Goal: Transaction & Acquisition: Purchase product/service

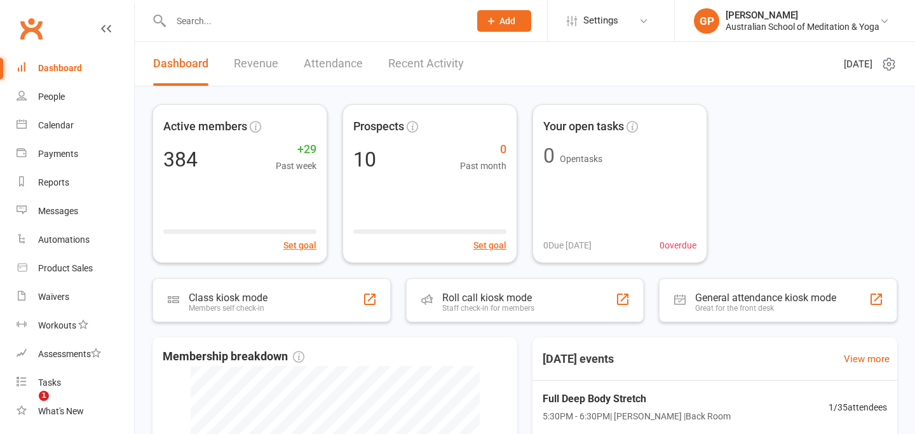
click at [284, 20] on input "text" at bounding box center [313, 21] width 293 height 18
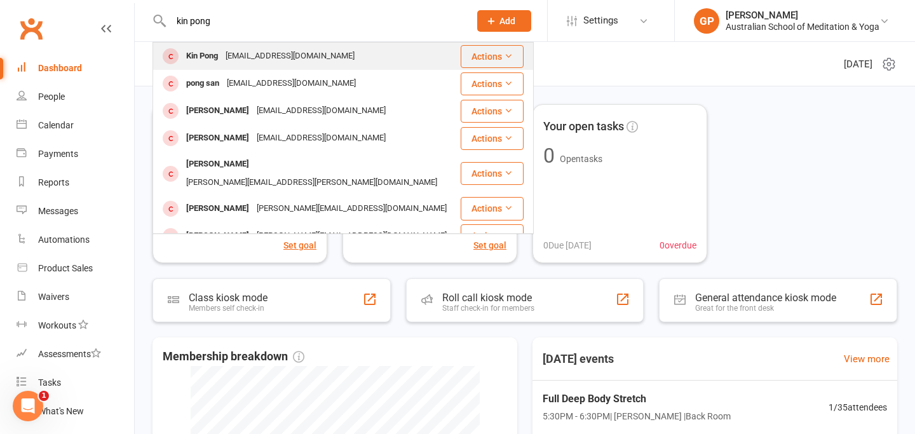
type input "kin pong"
click at [303, 60] on div "kin.pong@uq.net.au" at bounding box center [290, 56] width 137 height 18
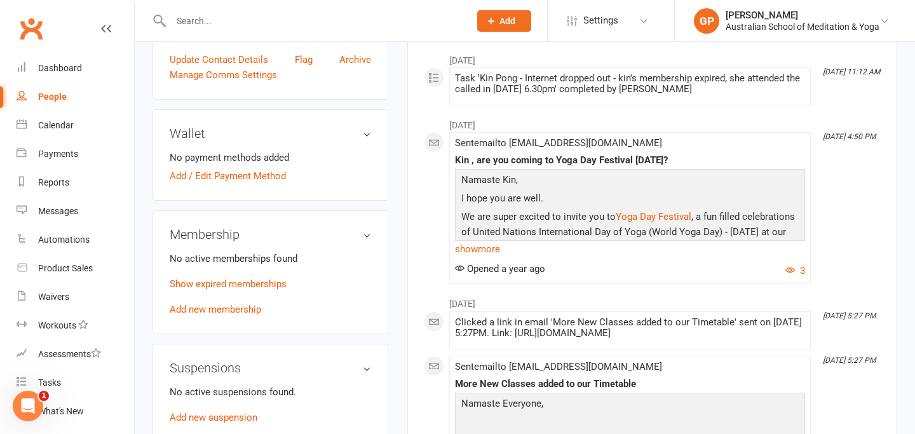
scroll to position [314, 0]
click at [234, 288] on link "Show expired memberships" at bounding box center [228, 284] width 117 height 11
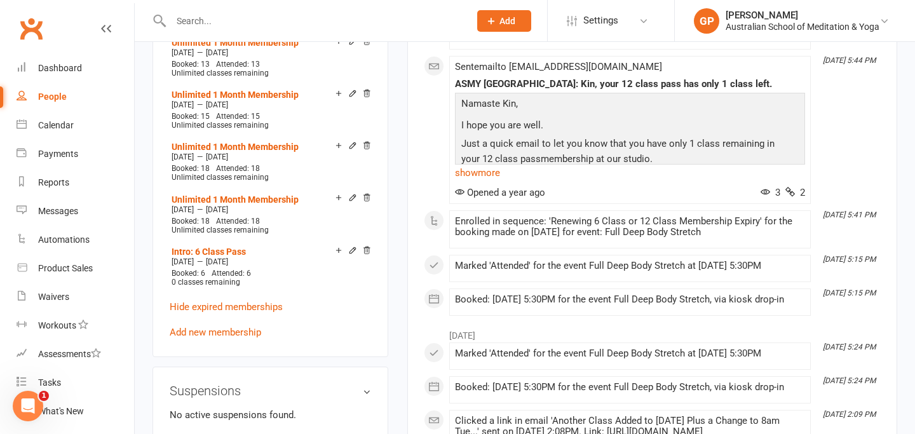
scroll to position [960, 0]
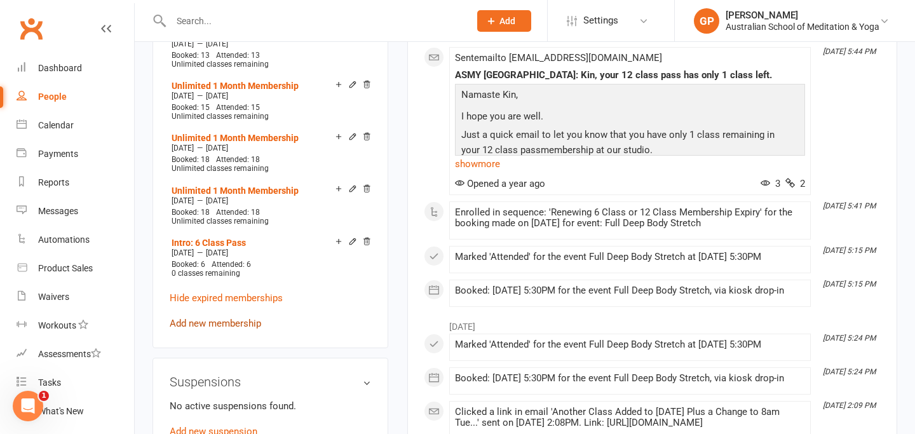
click at [225, 324] on link "Add new membership" at bounding box center [215, 323] width 91 height 11
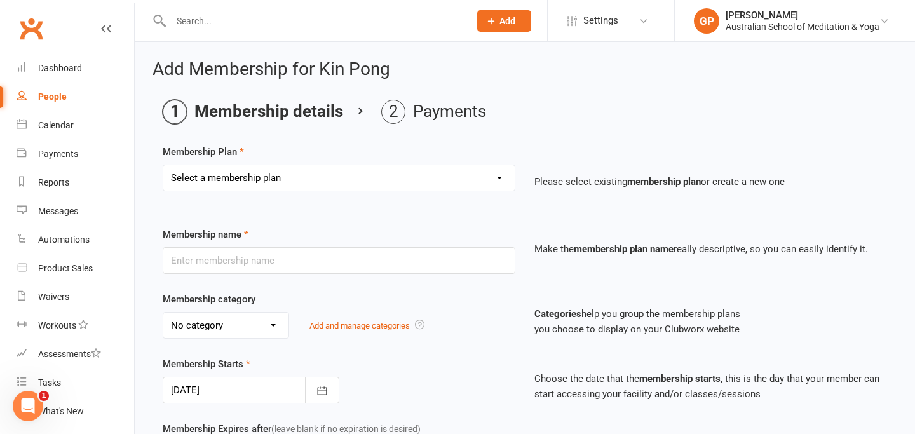
click at [300, 182] on select "Select a membership plan Create new Membership Plan Intro: Unlimited 1 Month Me…" at bounding box center [338, 177] width 351 height 25
select select "6"
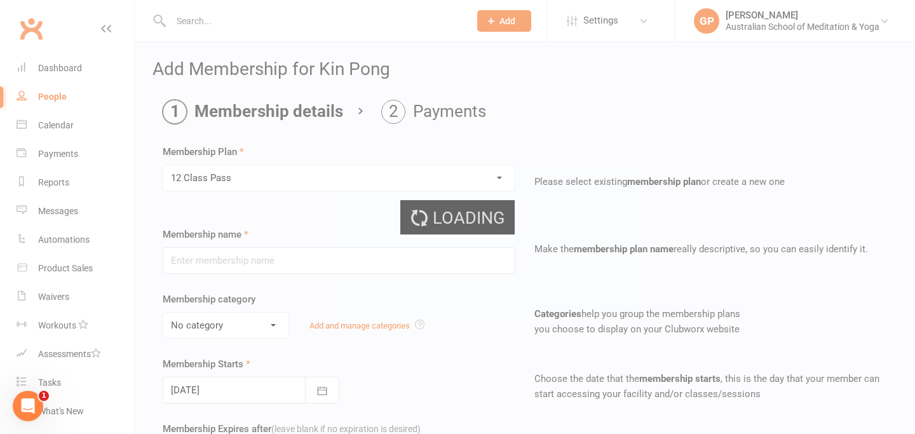
type input "12 Class Pass"
select select "5"
type input "6"
select select "2"
type input "12"
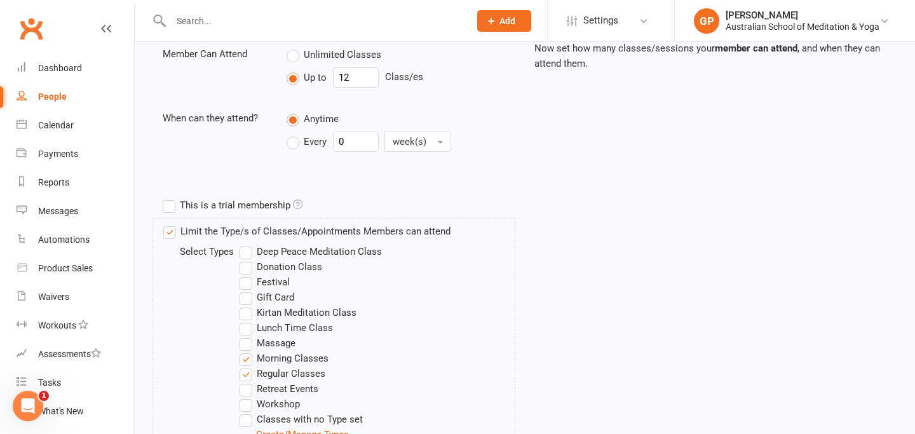
scroll to position [629, 0]
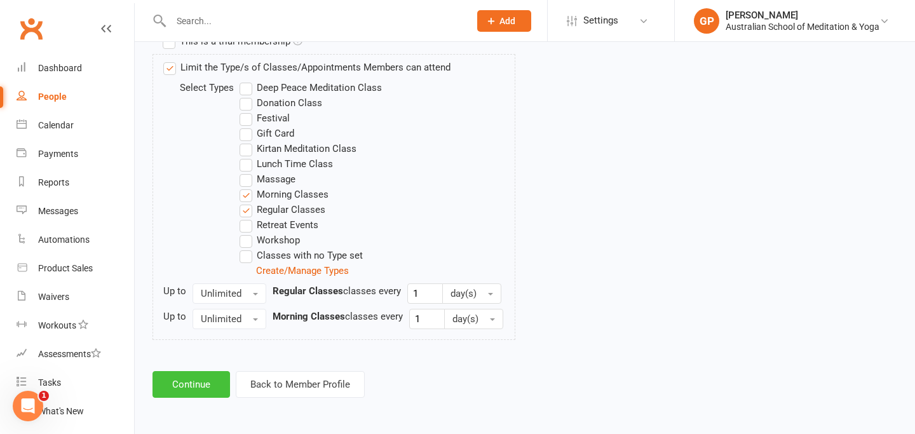
click at [184, 386] on button "Continue" at bounding box center [190, 384] width 77 height 27
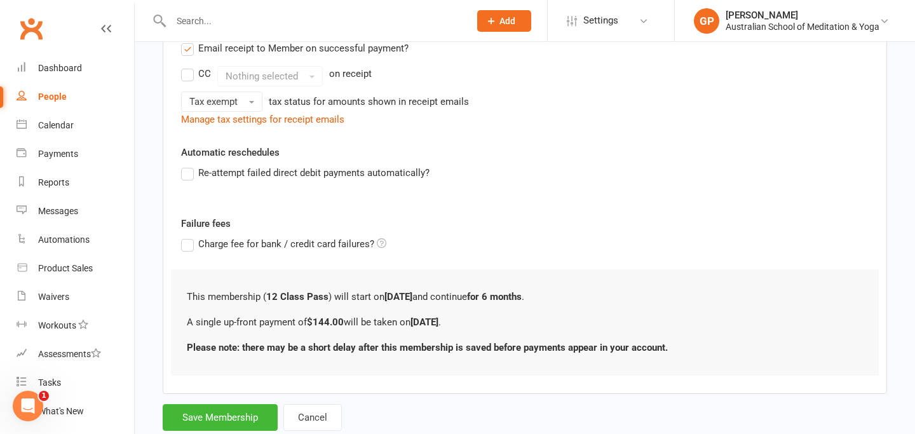
scroll to position [309, 0]
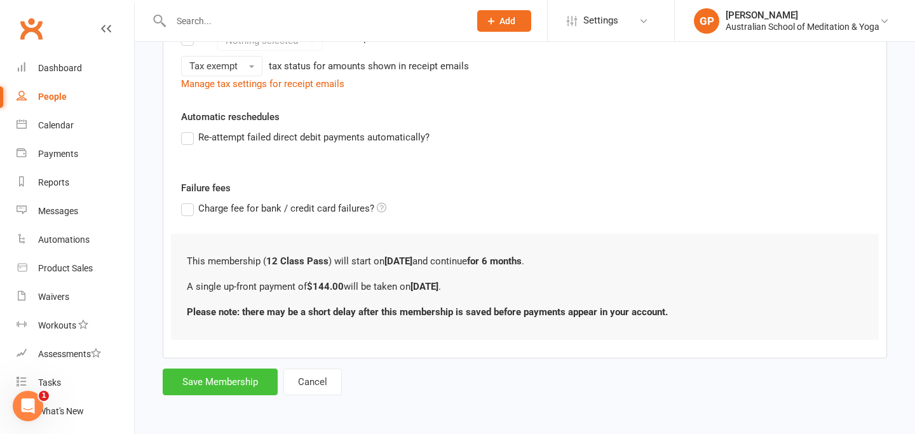
click at [236, 389] on button "Save Membership" at bounding box center [220, 381] width 115 height 27
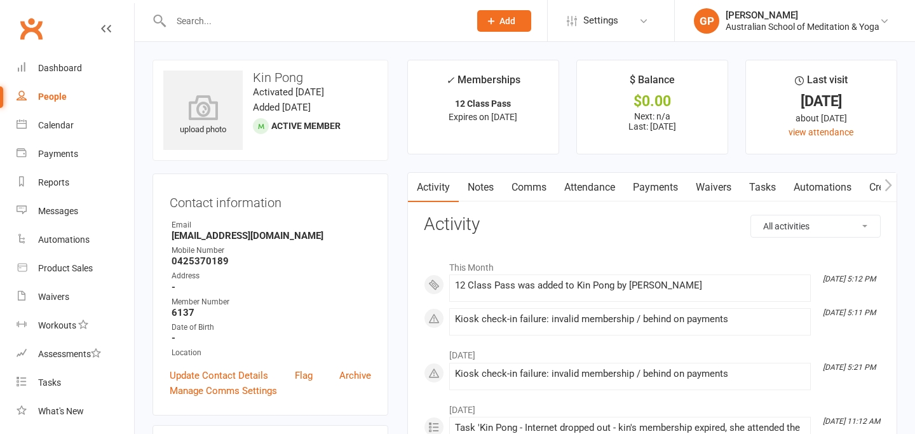
click at [669, 189] on link "Payments" at bounding box center [655, 187] width 63 height 29
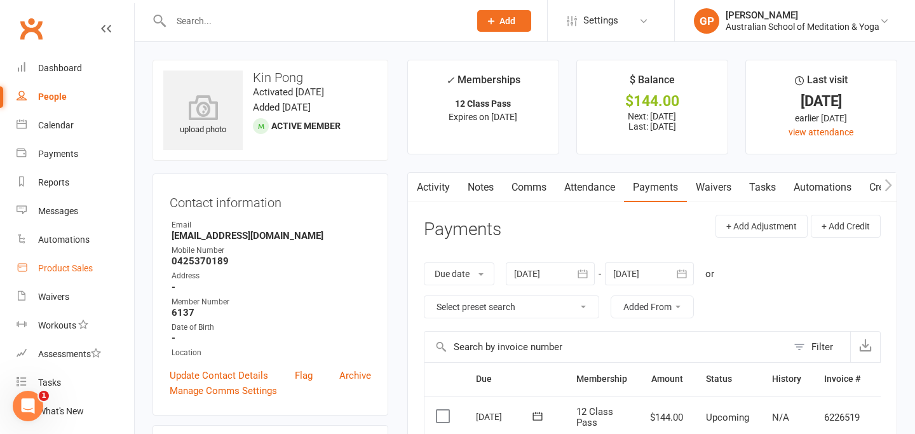
click at [67, 272] on div "Product Sales" at bounding box center [65, 268] width 55 height 10
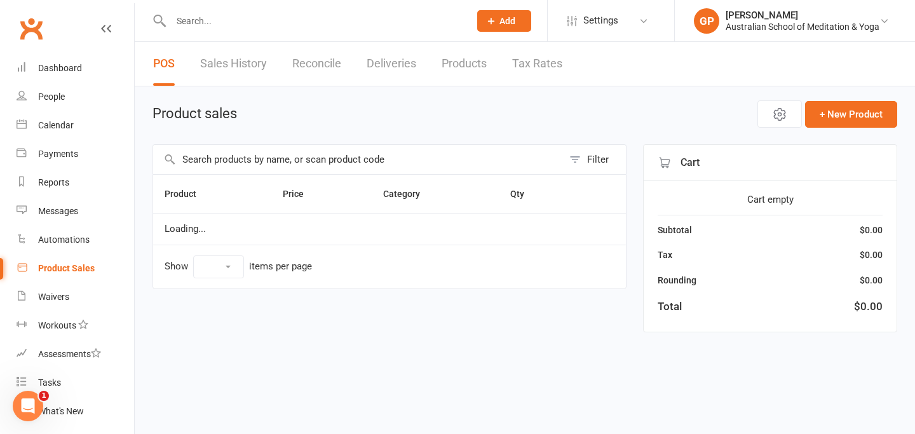
select select "50"
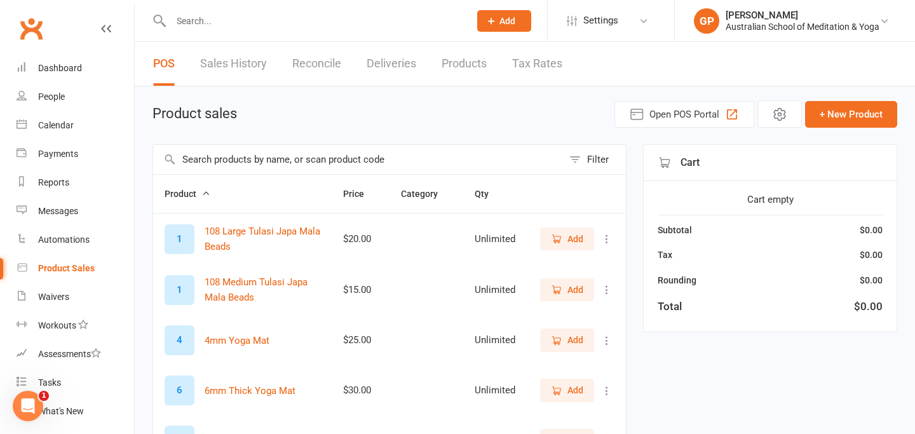
click at [318, 159] on input "text" at bounding box center [358, 159] width 410 height 29
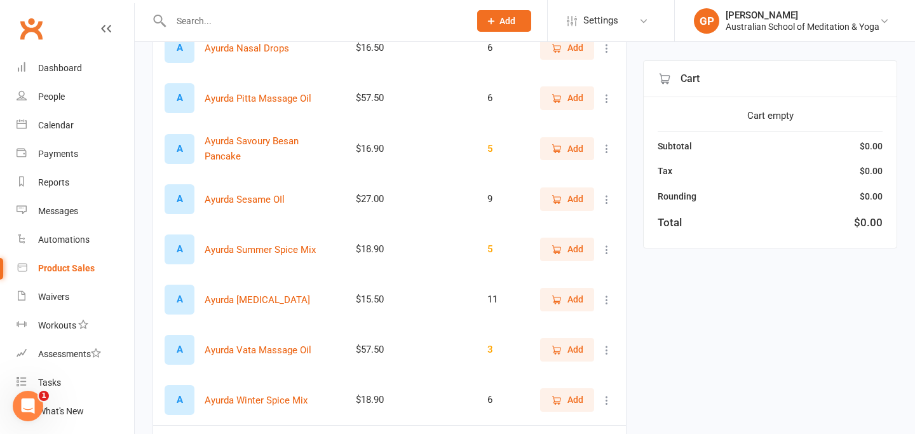
scroll to position [692, 0]
type input "ayurda"
click at [556, 149] on icon "button" at bounding box center [556, 149] width 11 height 11
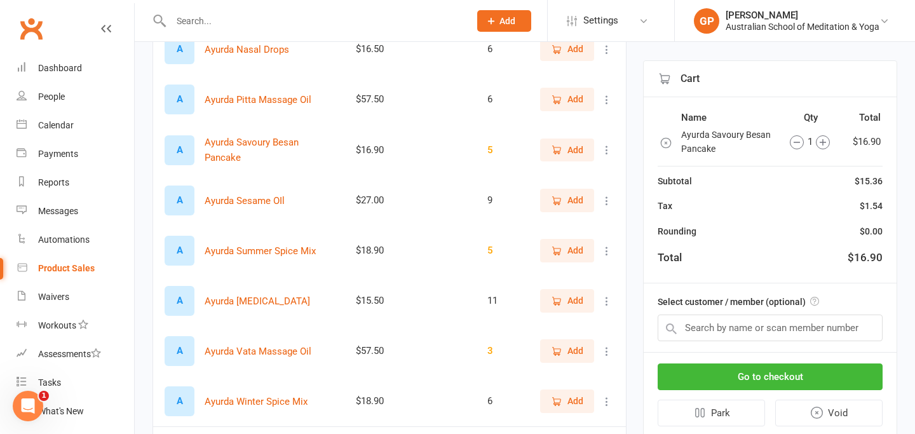
click at [398, 25] on input "text" at bounding box center [313, 21] width 293 height 18
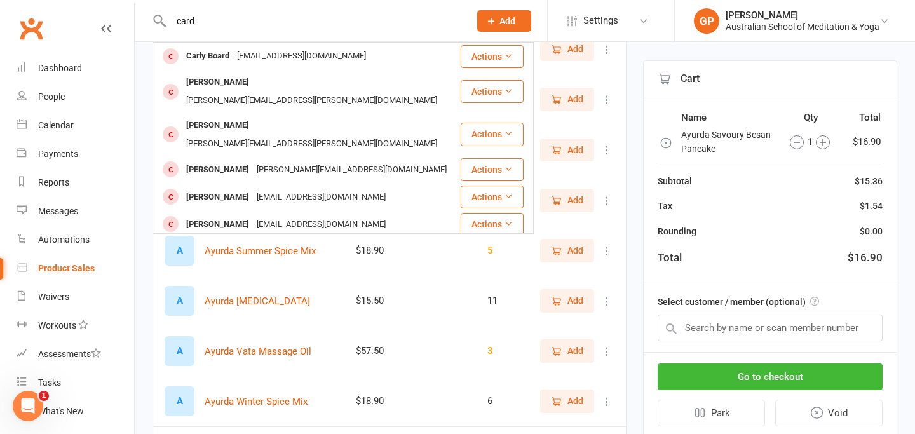
type input "card"
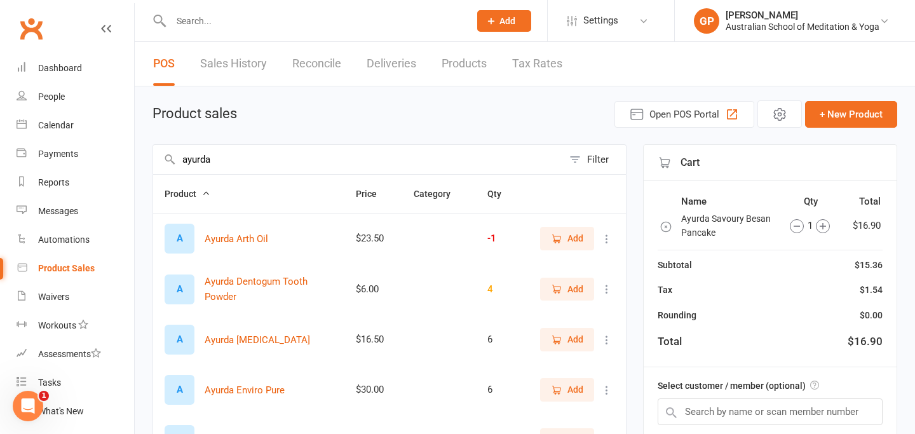
click at [255, 161] on input "ayurda" at bounding box center [358, 159] width 410 height 29
type input "a"
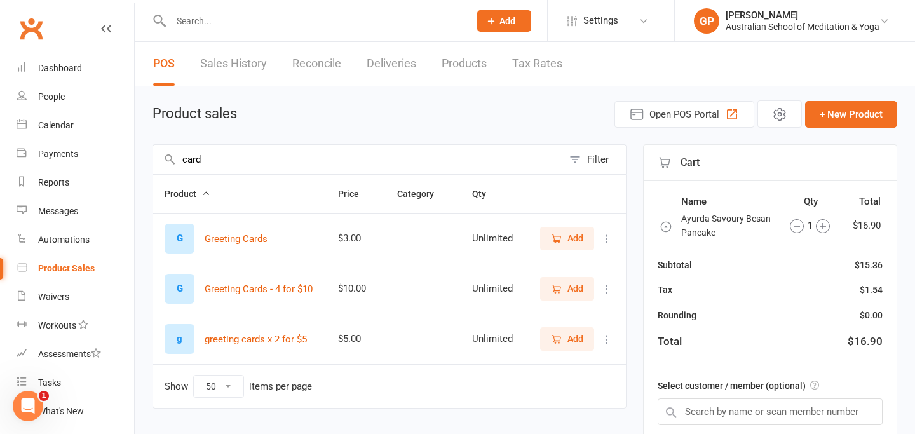
type input "card"
click at [561, 241] on icon "button" at bounding box center [556, 238] width 11 height 11
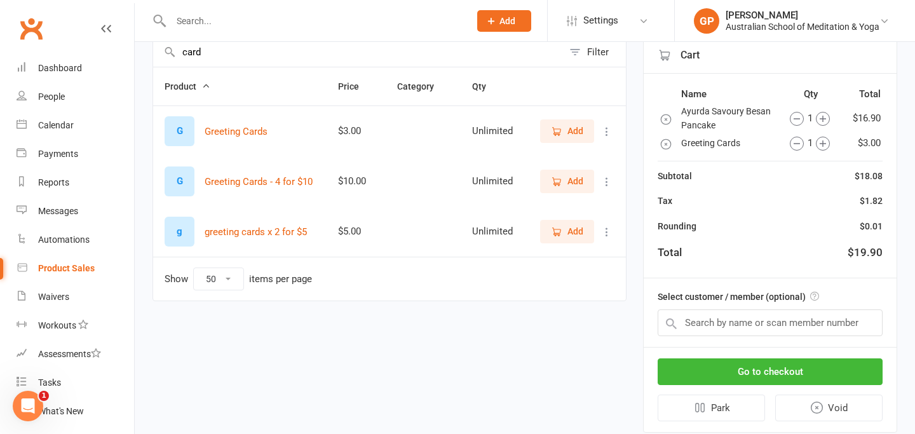
scroll to position [111, 0]
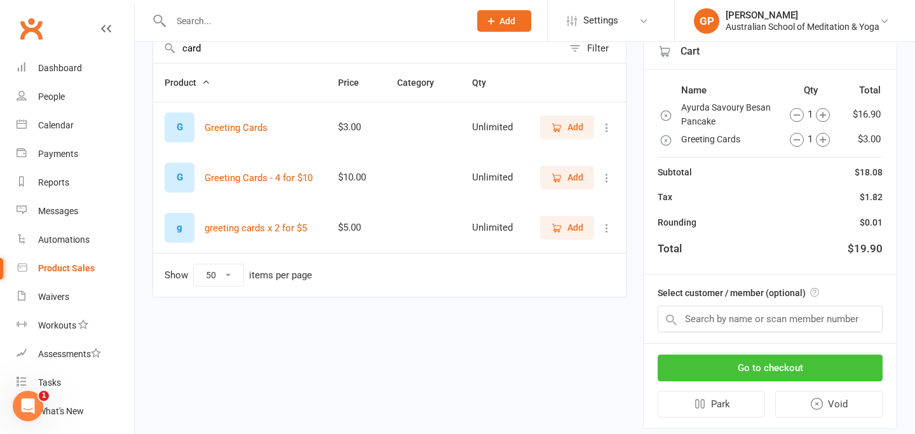
click at [820, 367] on button "Go to checkout" at bounding box center [769, 367] width 225 height 27
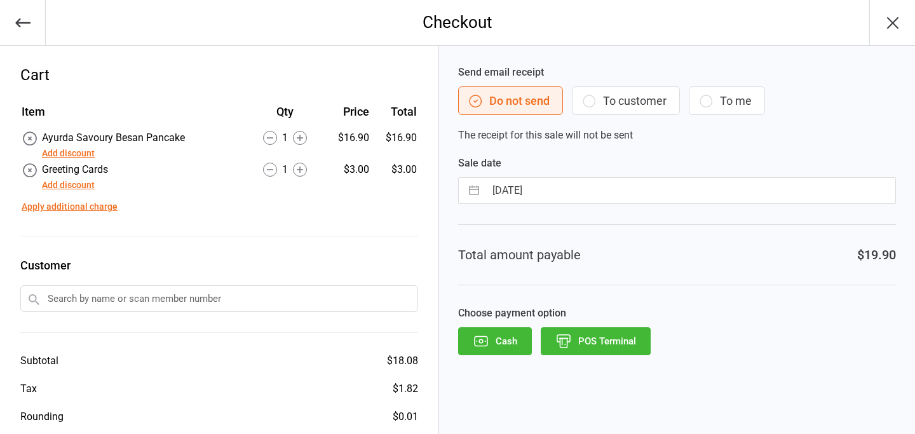
click at [619, 346] on button "POS Terminal" at bounding box center [595, 341] width 110 height 28
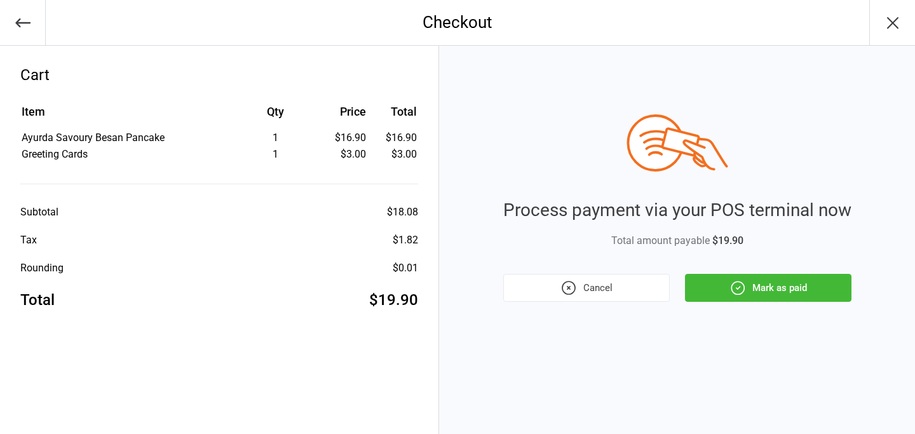
click at [787, 295] on button "Mark as paid" at bounding box center [768, 288] width 166 height 28
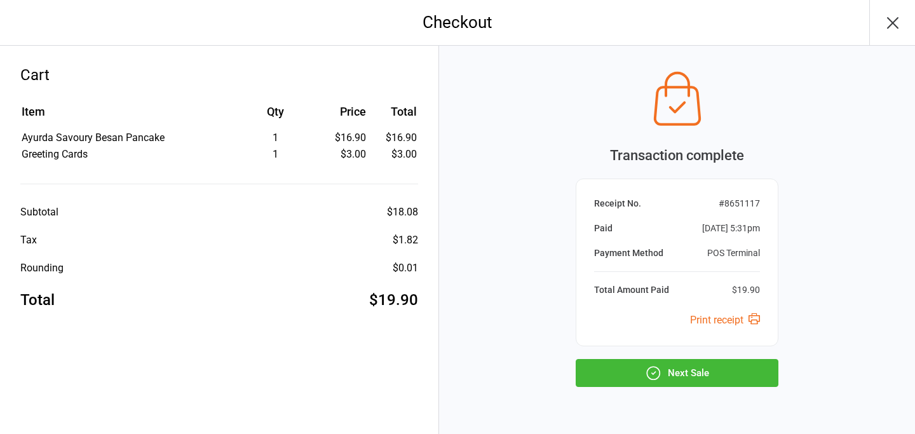
click at [728, 373] on button "Next Sale" at bounding box center [676, 373] width 203 height 28
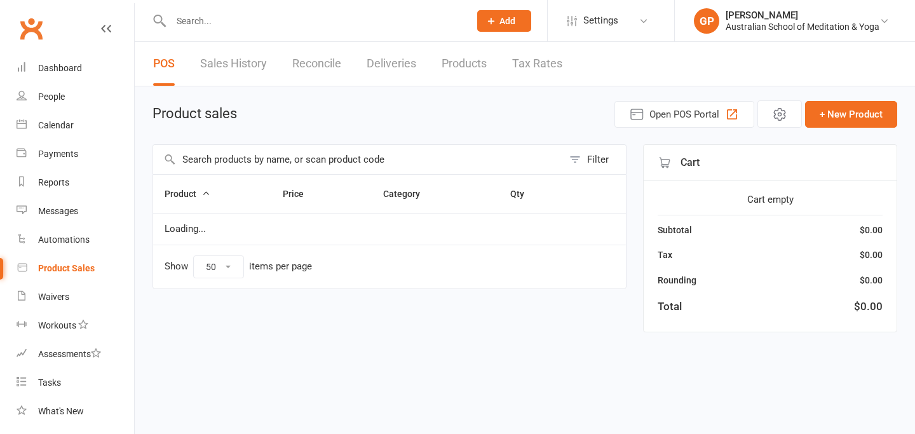
select select "50"
